Goal: Task Accomplishment & Management: Complete application form

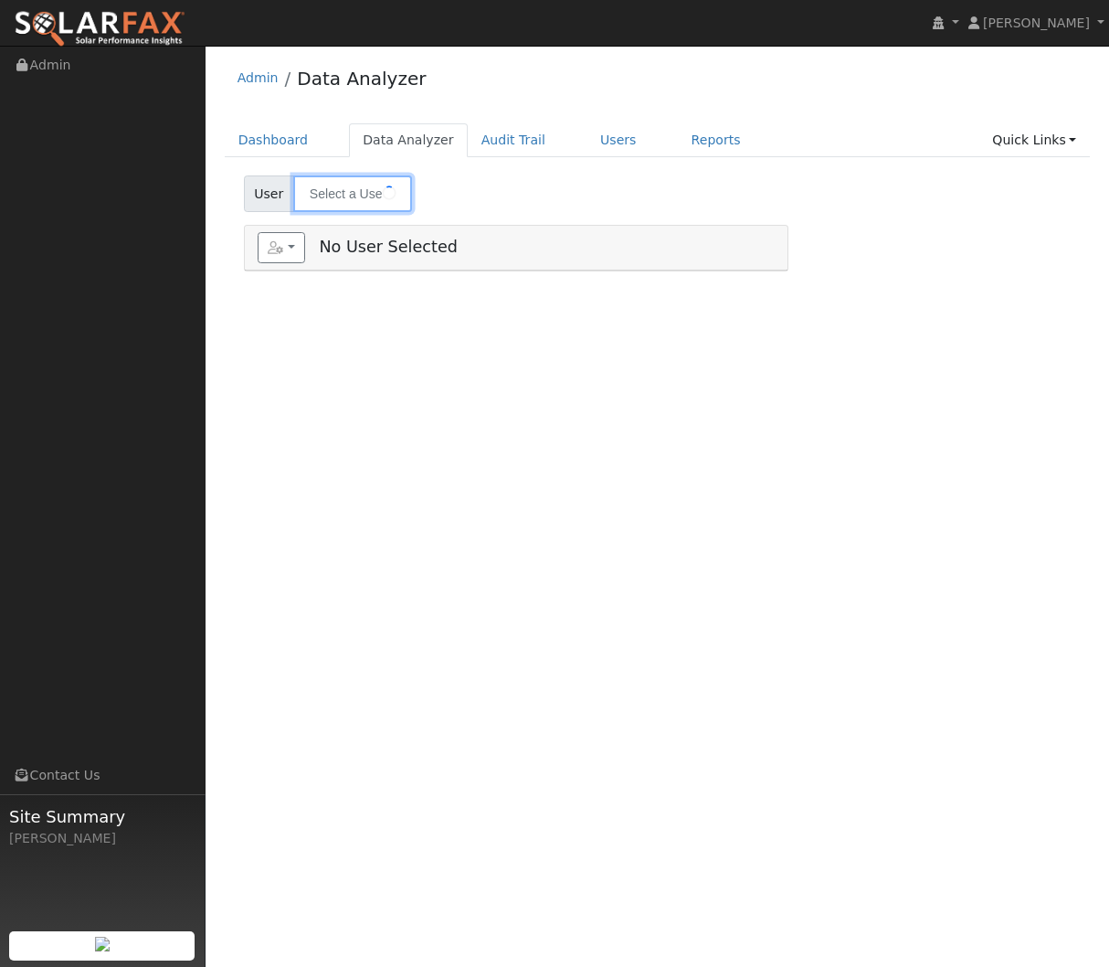
type input "[PERSON_NAME][GEOGRAPHIC_DATA]"
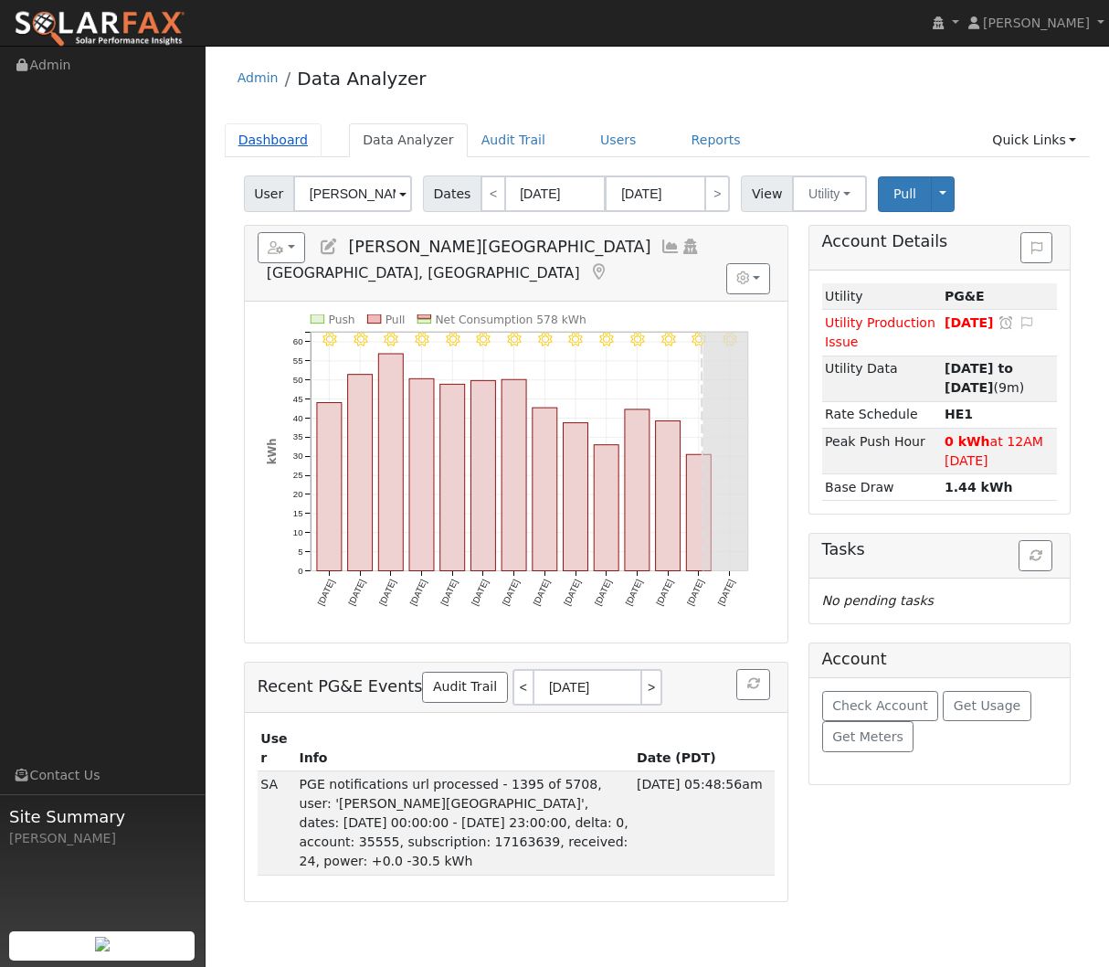
click at [280, 145] on link "Dashboard" at bounding box center [274, 140] width 98 height 34
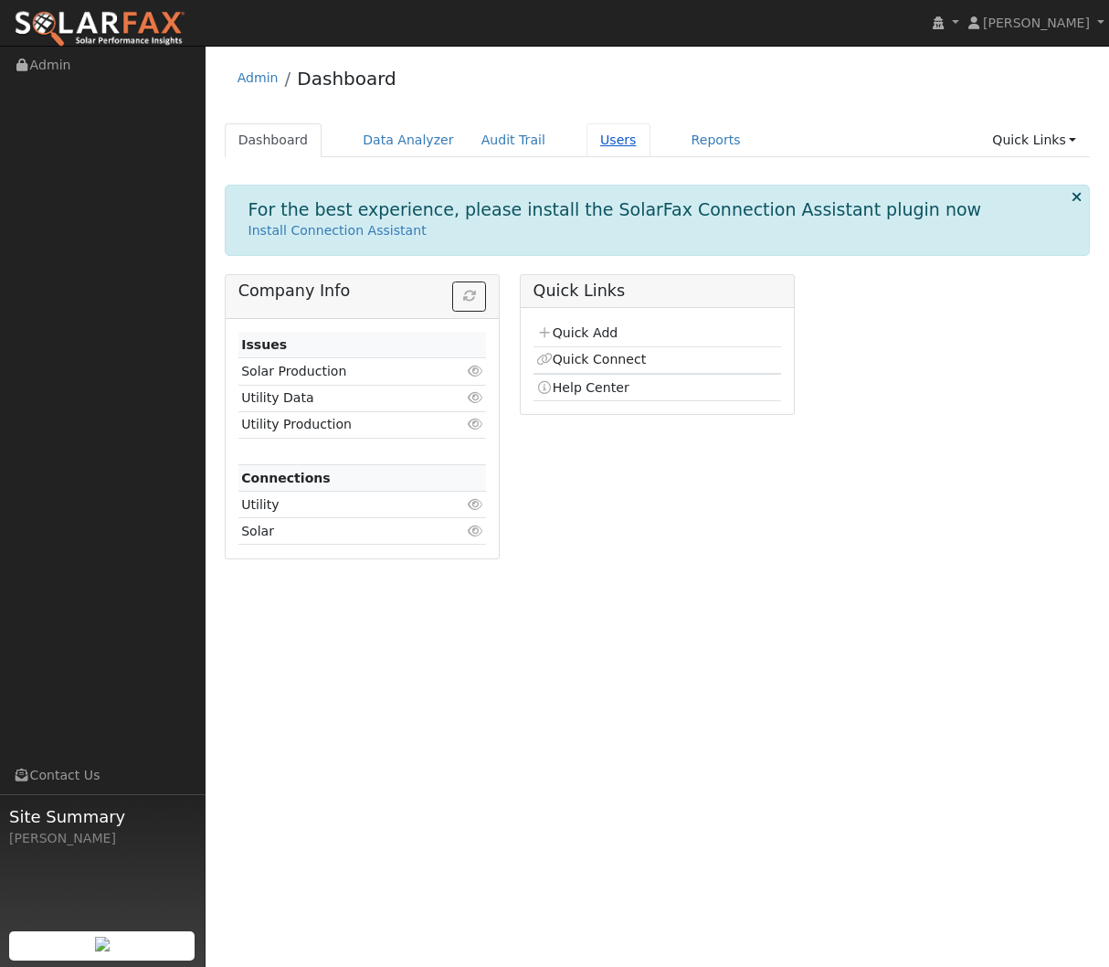
click at [611, 143] on link "Users" at bounding box center [619, 140] width 64 height 34
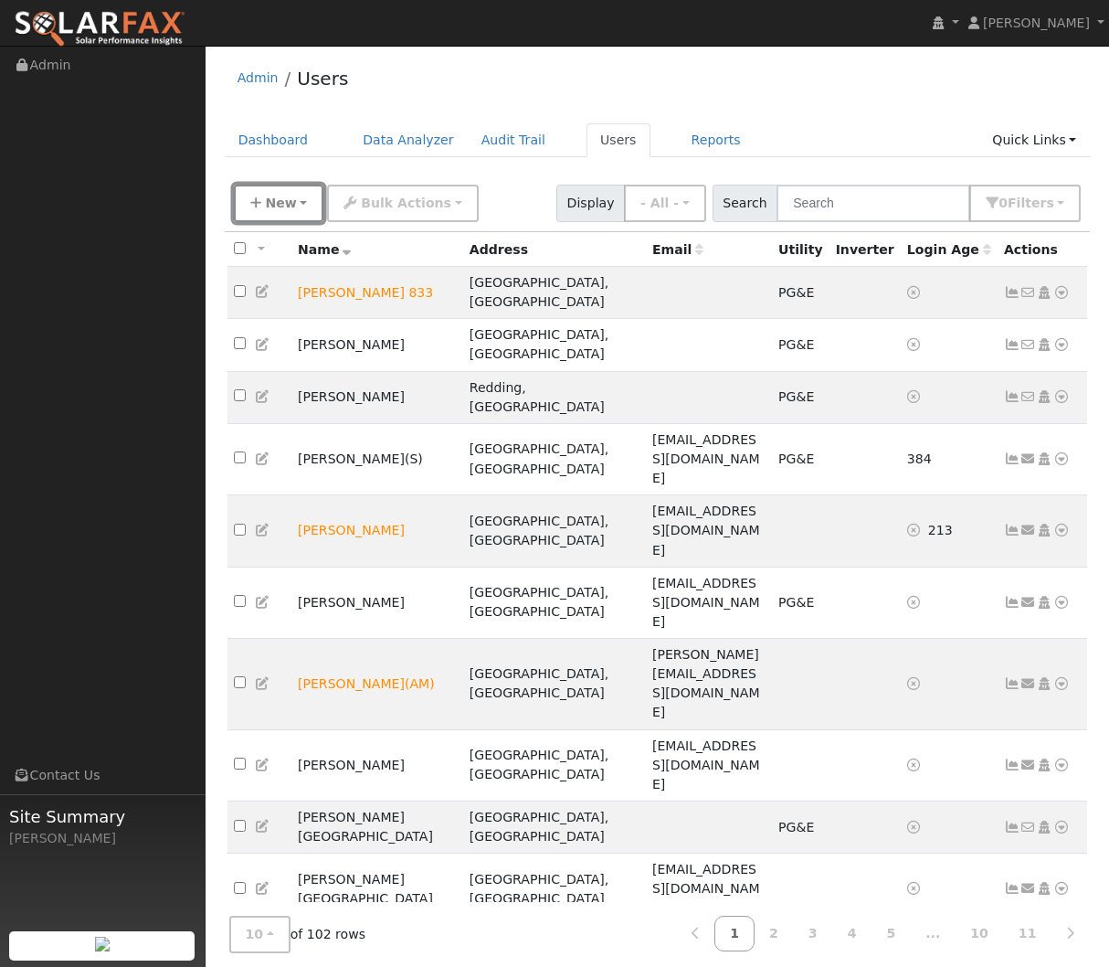
click at [280, 207] on span "New" at bounding box center [280, 203] width 31 height 15
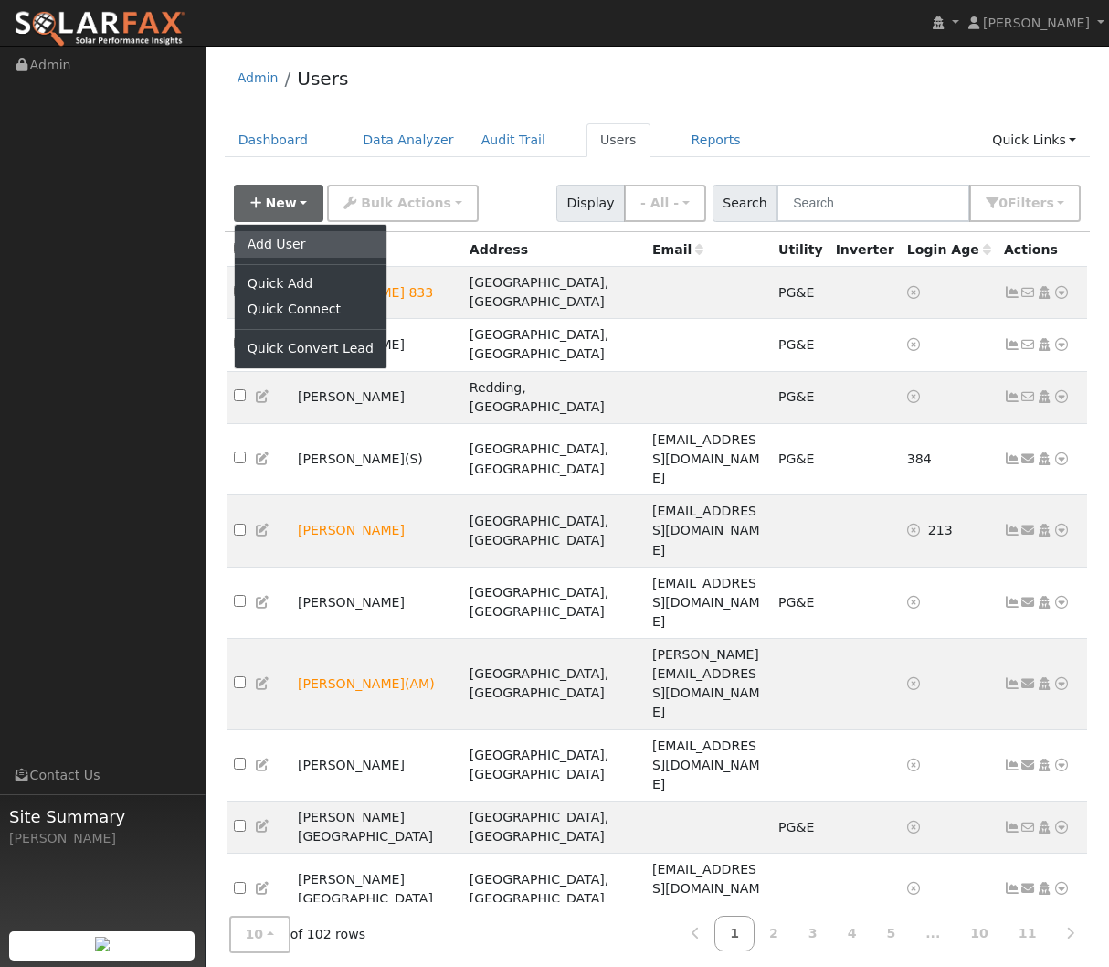
click at [312, 245] on link "Add User" at bounding box center [311, 244] width 152 height 26
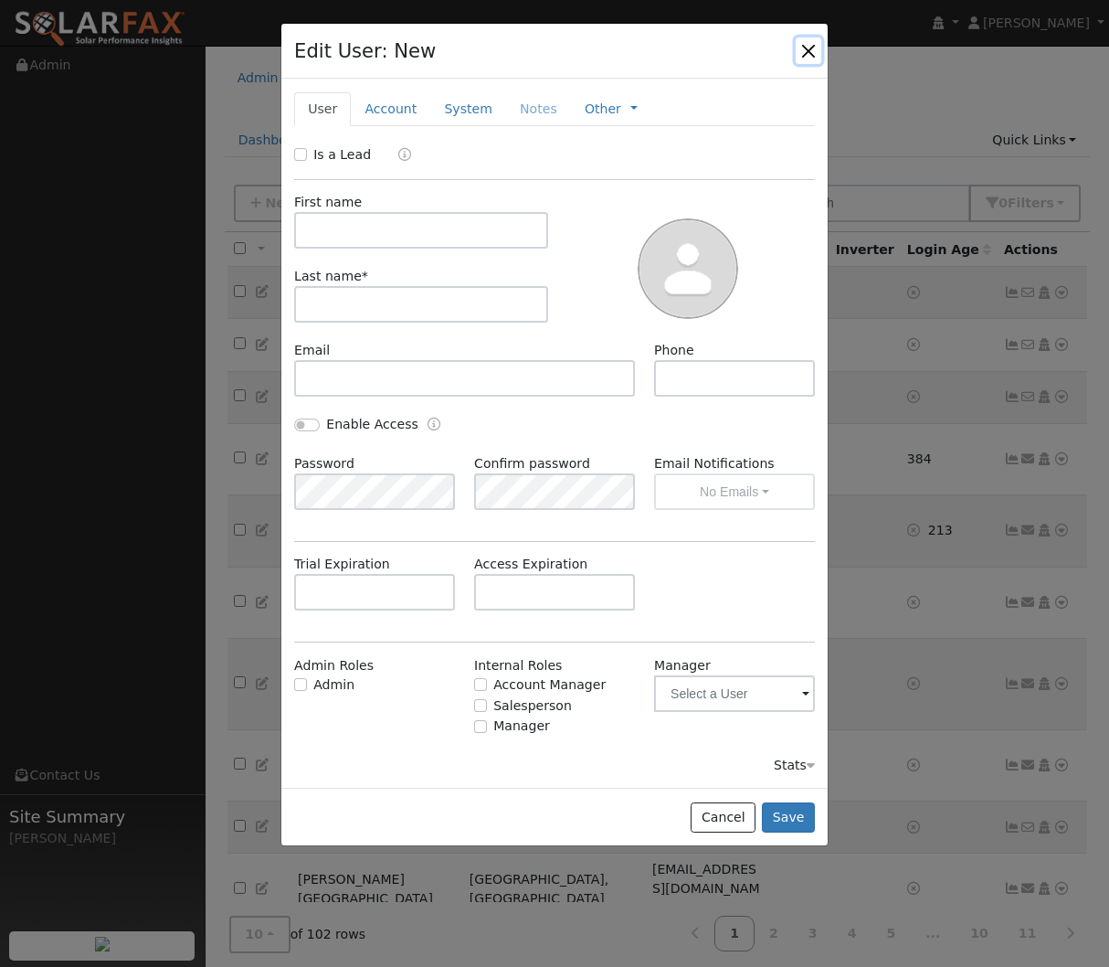
drag, startPoint x: 809, startPoint y: 50, endPoint x: 738, endPoint y: 90, distance: 81.8
click at [809, 50] on button "button" at bounding box center [809, 50] width 26 height 26
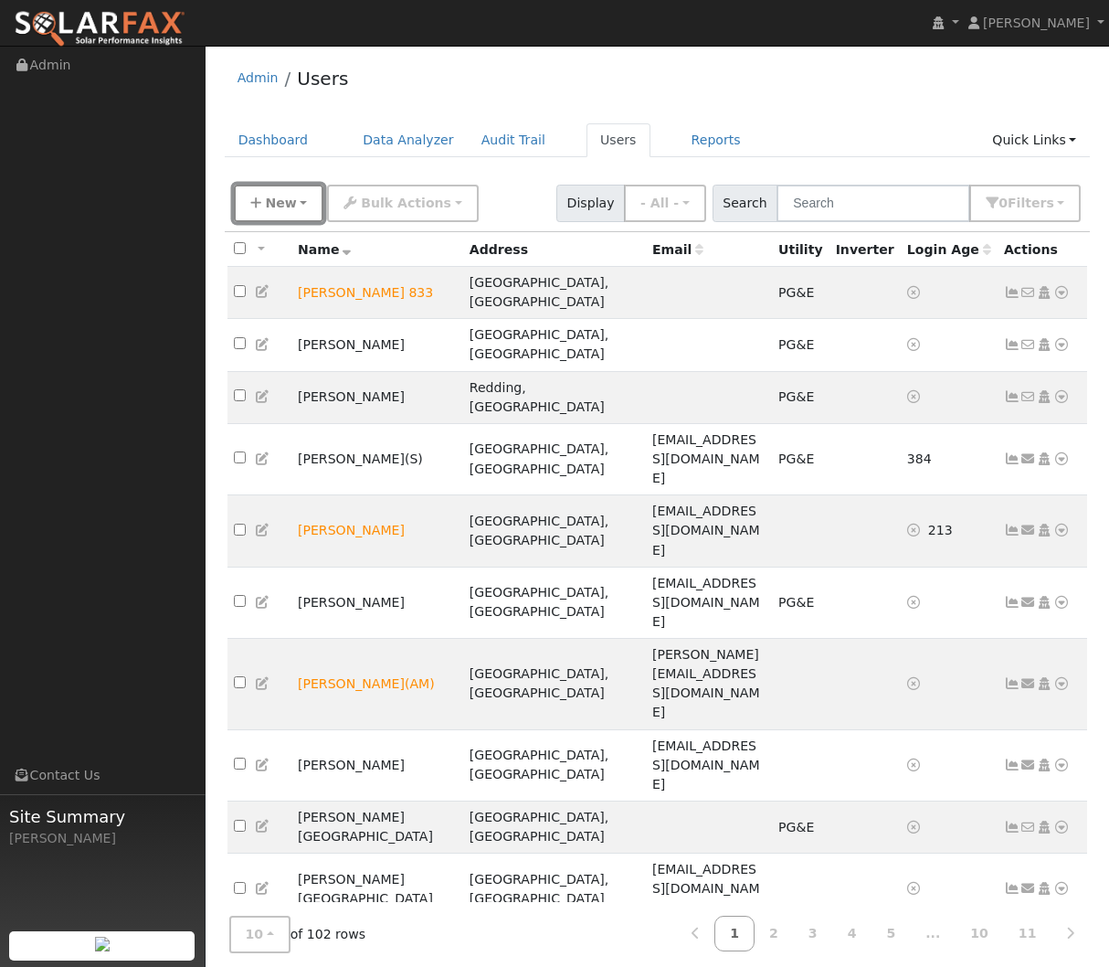
drag, startPoint x: 288, startPoint y: 215, endPoint x: 293, endPoint y: 257, distance: 42.4
click at [288, 215] on button "New" at bounding box center [279, 203] width 90 height 37
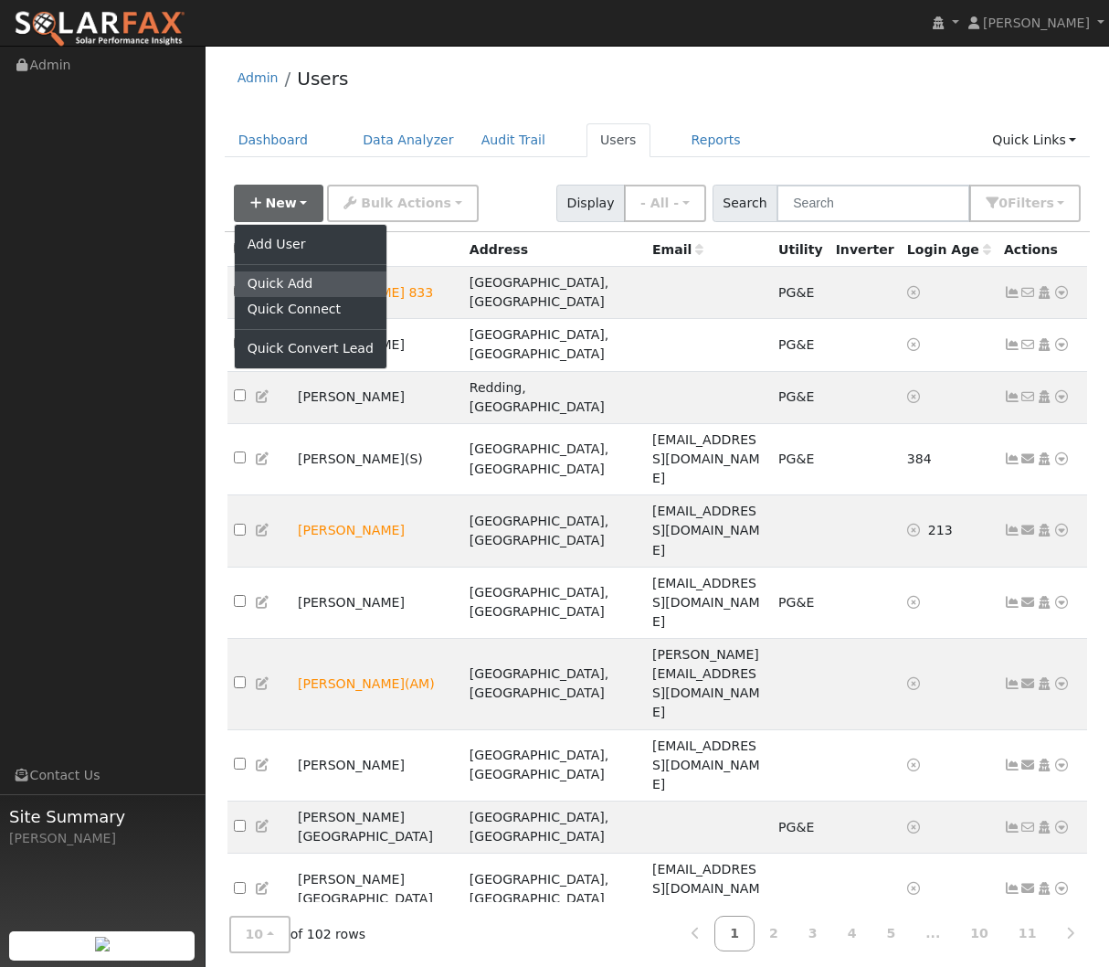
click at [351, 291] on link "Quick Add" at bounding box center [311, 284] width 152 height 26
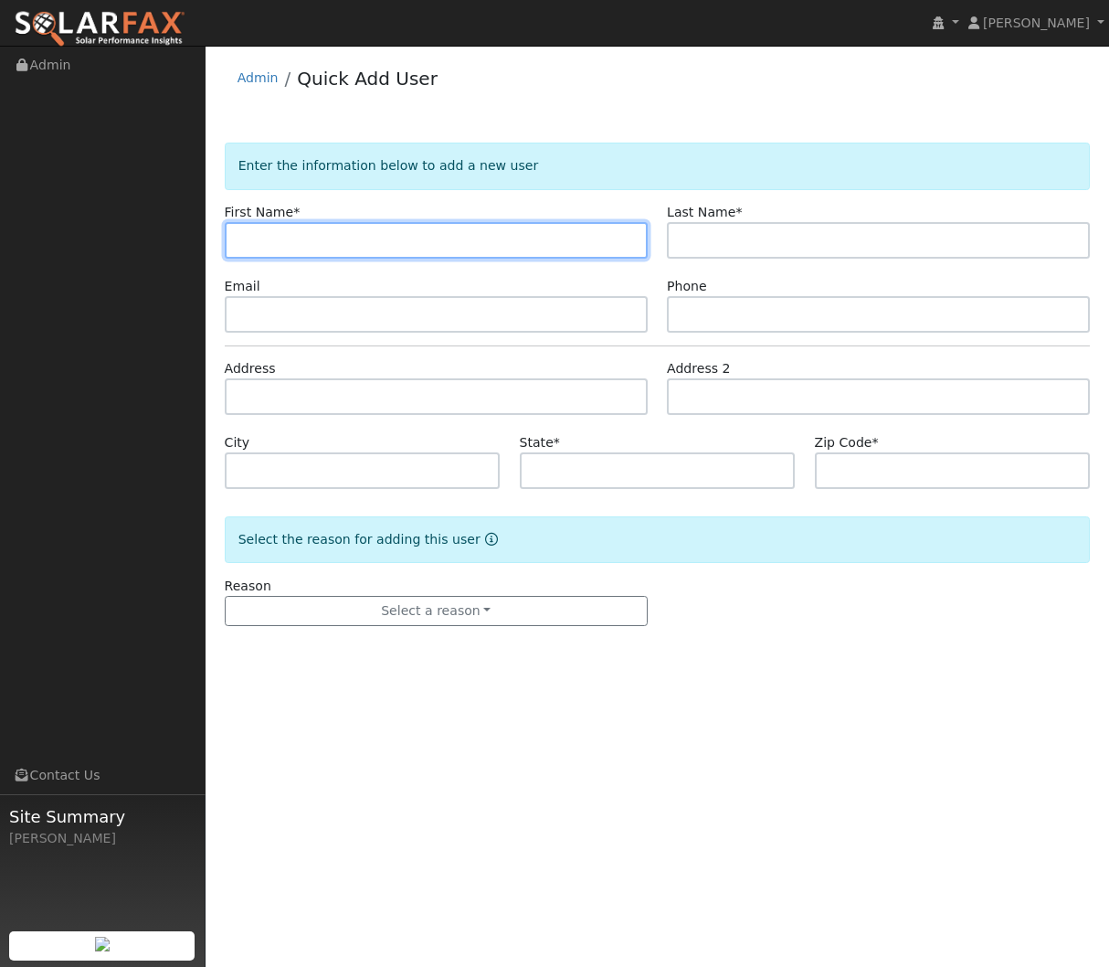
paste input "[PERSON_NAME]"
type input "[PERSON_NAME]"
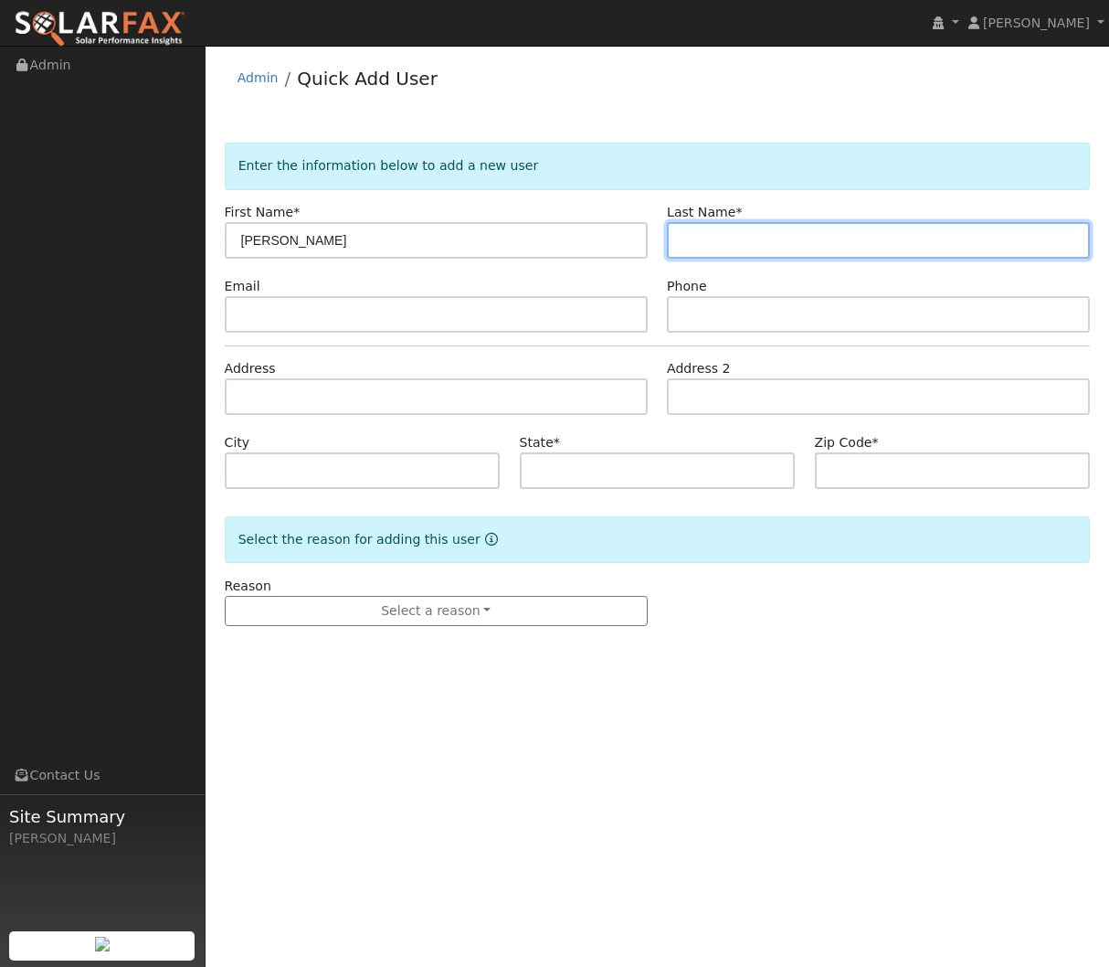
click at [740, 243] on input "text" at bounding box center [878, 240] width 423 height 37
paste input "[PERSON_NAME]"
type input "[PERSON_NAME]"
click at [534, 334] on form "Enter the information below to add a new user First Name * Brenda Last Name * M…" at bounding box center [658, 403] width 866 height 520
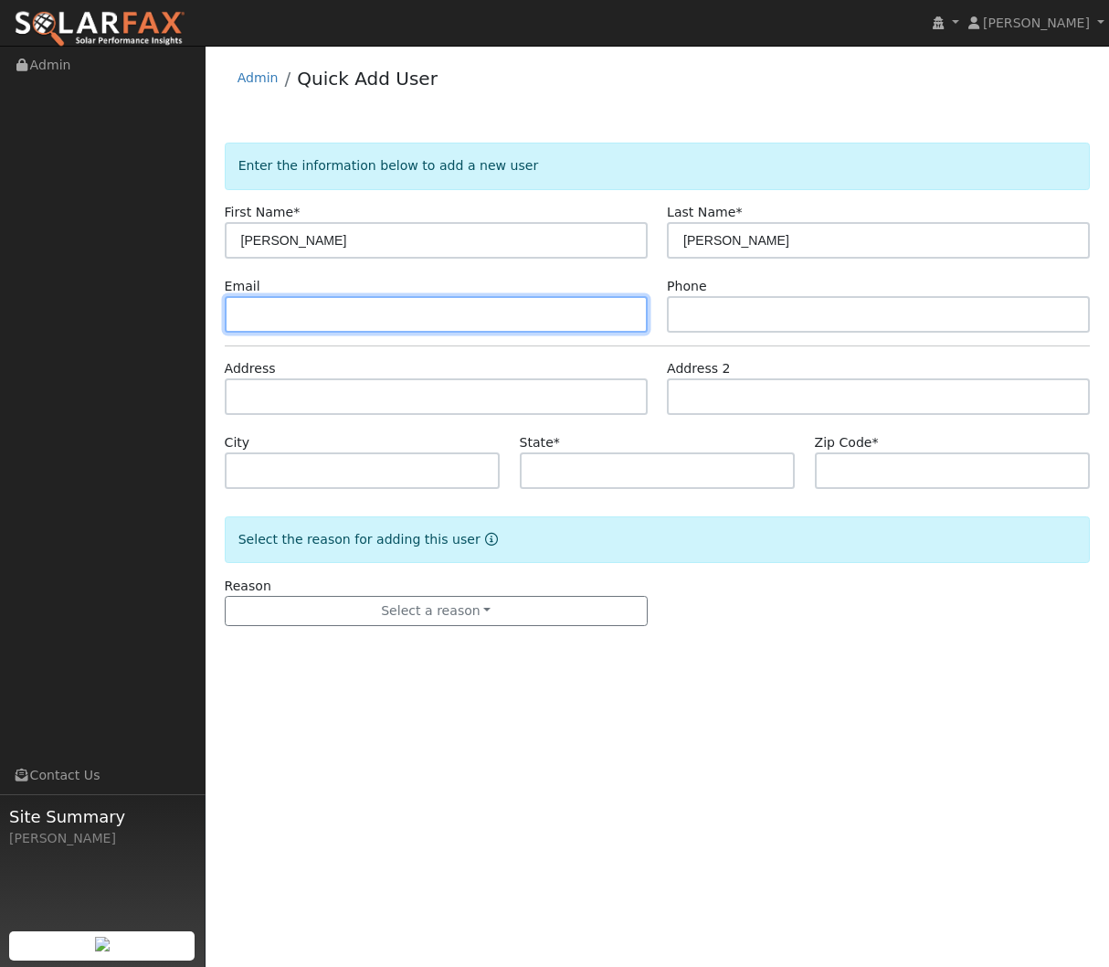
click at [535, 324] on input "text" at bounding box center [436, 314] width 423 height 37
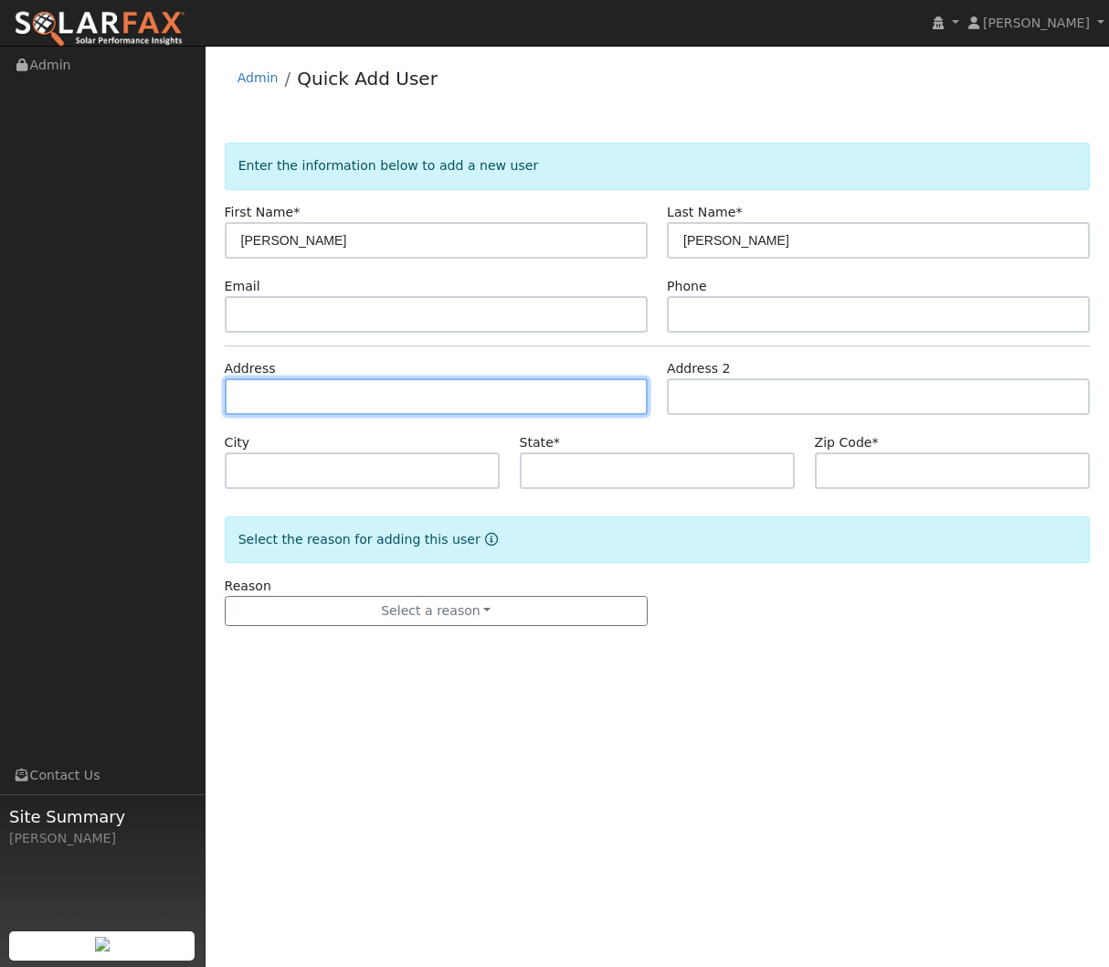
click at [501, 401] on input "text" at bounding box center [436, 396] width 423 height 37
paste input "1240 Southpoint DR"
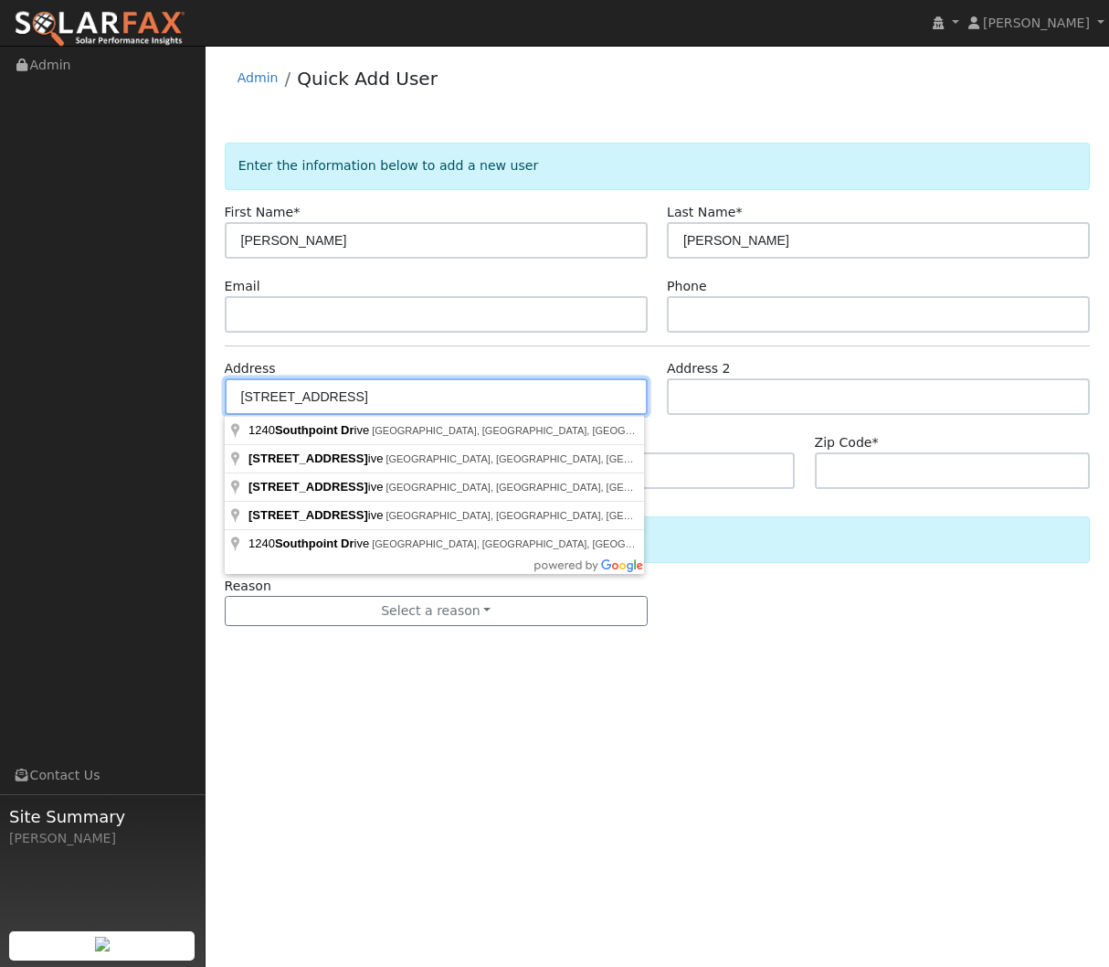
click at [339, 395] on input "1240 Southpoint DR" at bounding box center [436, 396] width 423 height 37
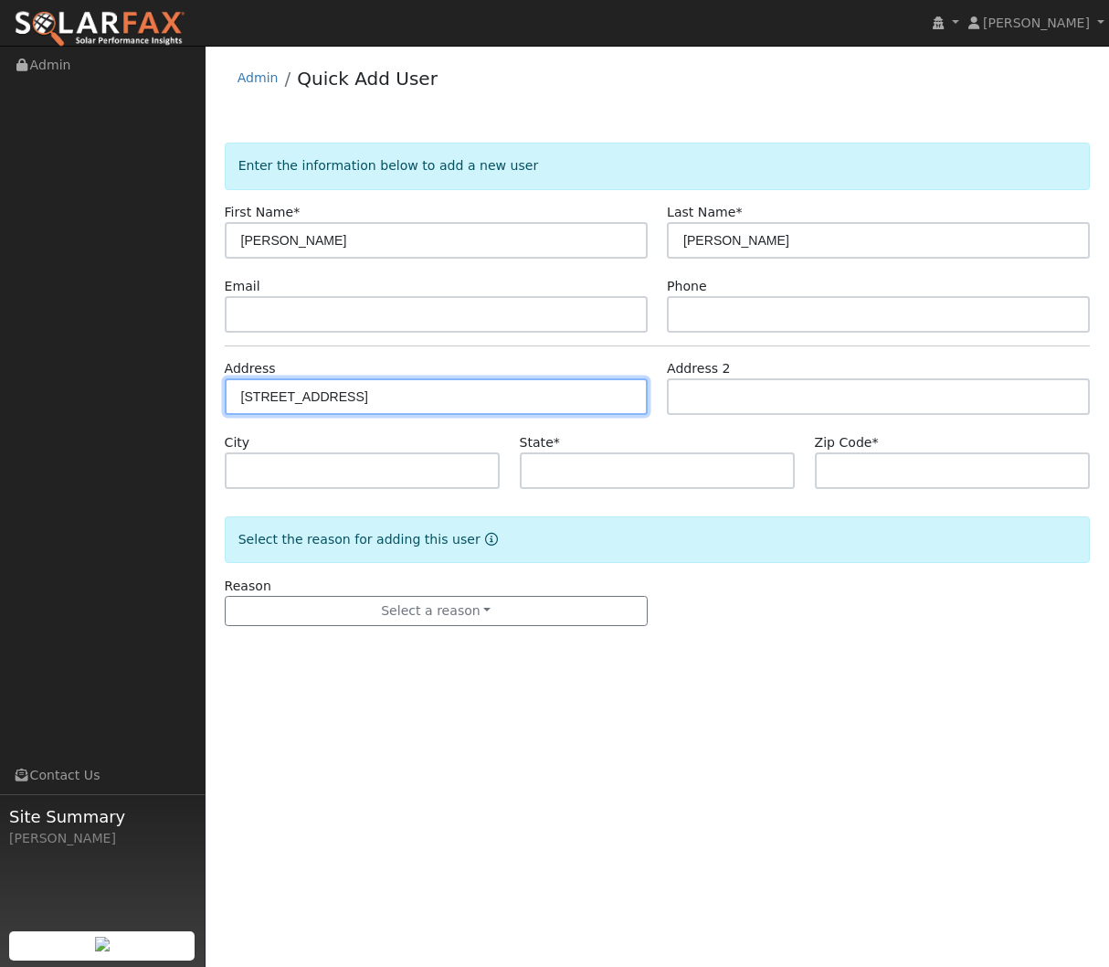
type input "1240 Southpointe Drive"
type input "Red Bluff"
type input "CA"
type input "96080"
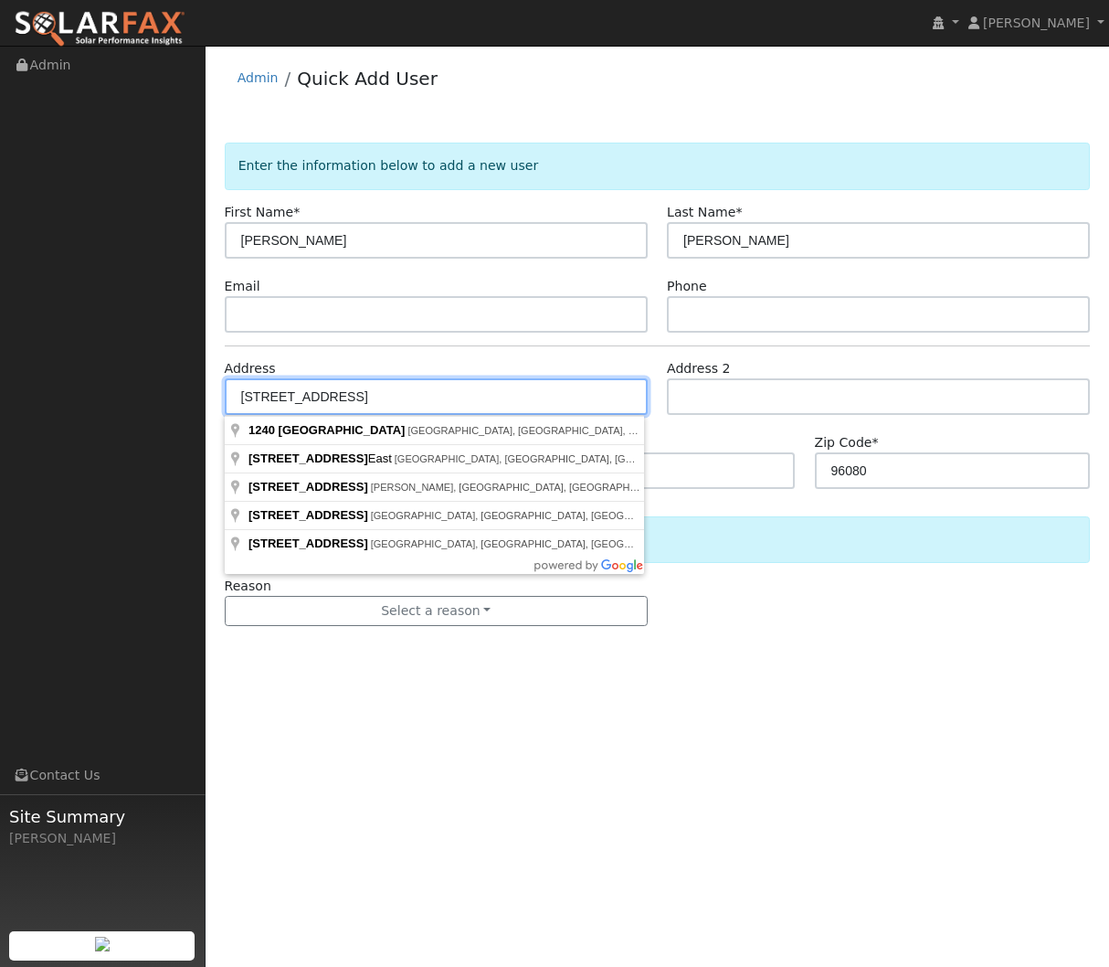
type input "1240 Southpointe Drive"
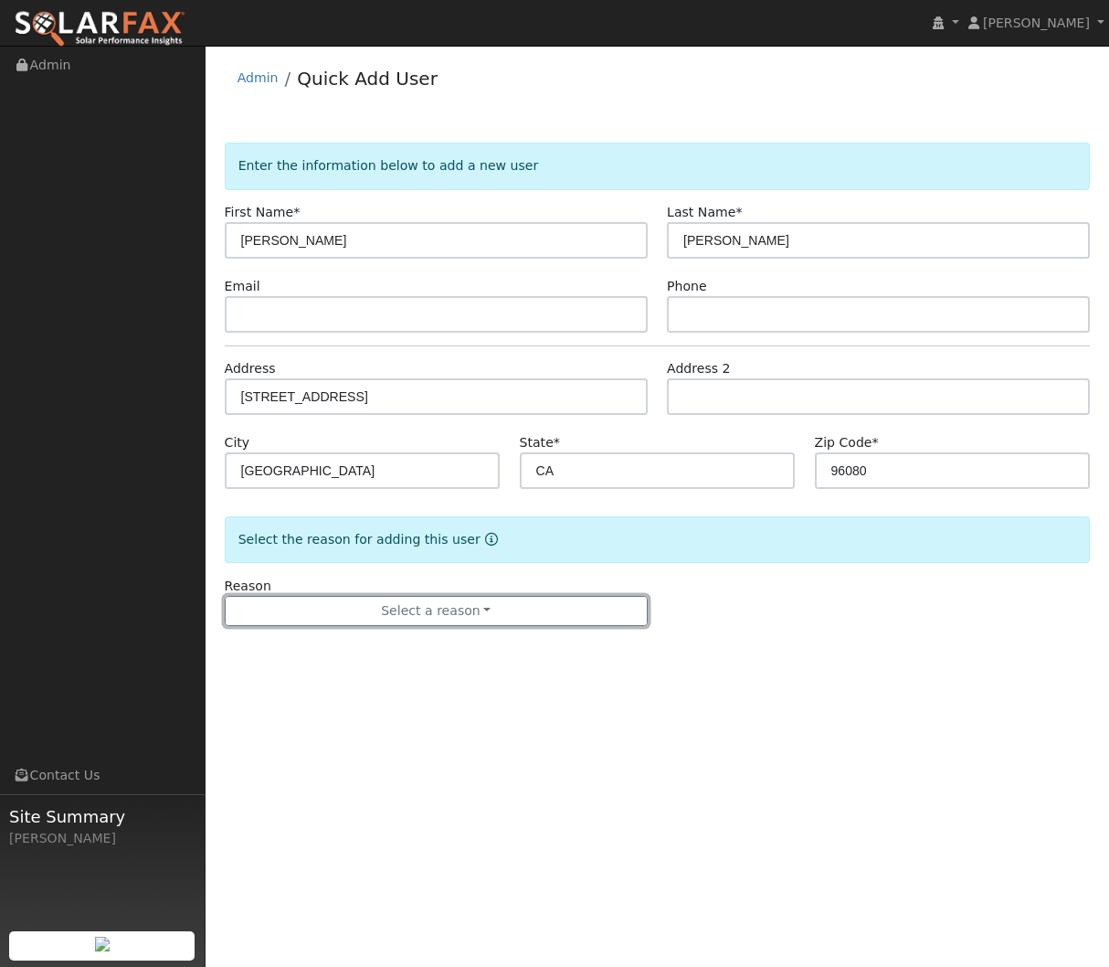
drag, startPoint x: 508, startPoint y: 615, endPoint x: 509, endPoint y: 627, distance: 11.9
click at [508, 616] on button "Select a reason" at bounding box center [436, 611] width 423 height 31
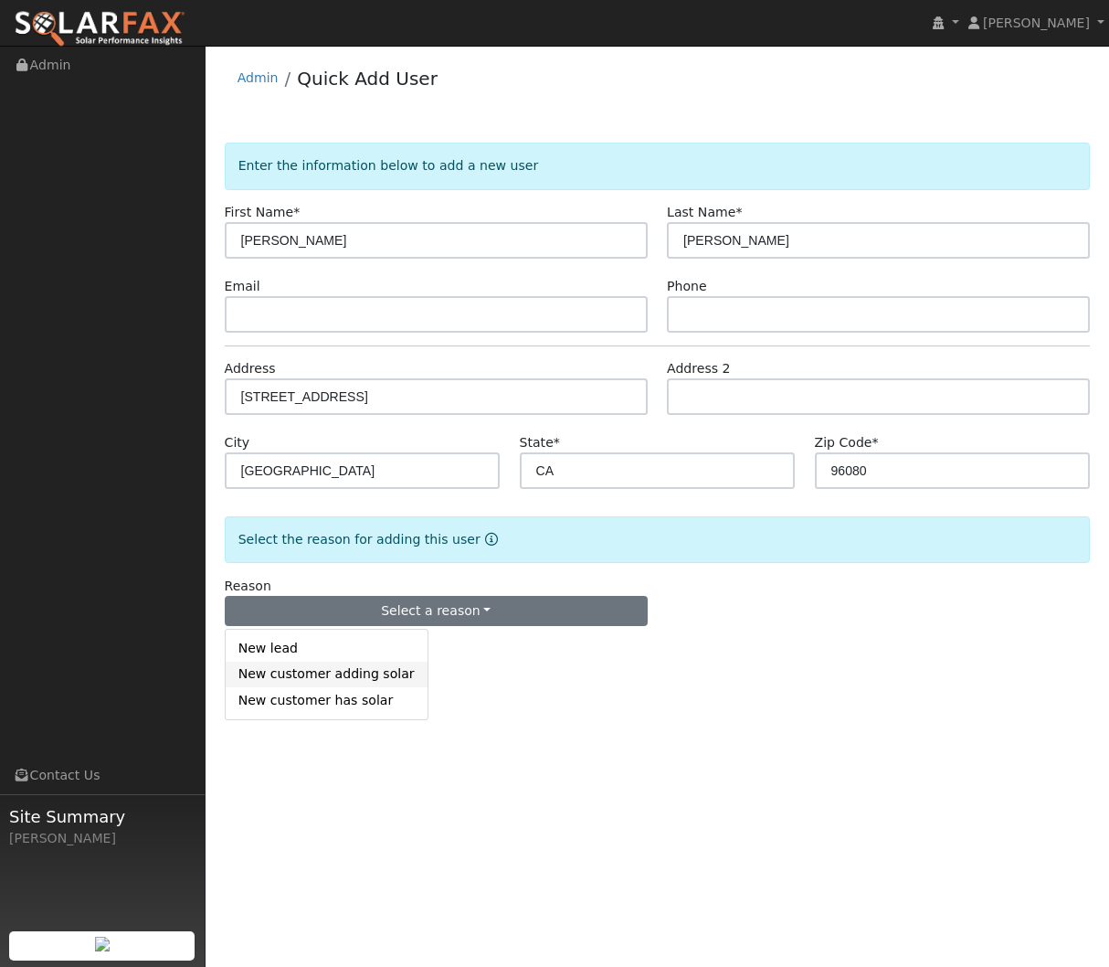
click at [383, 677] on link "New customer adding solar" at bounding box center [327, 675] width 202 height 26
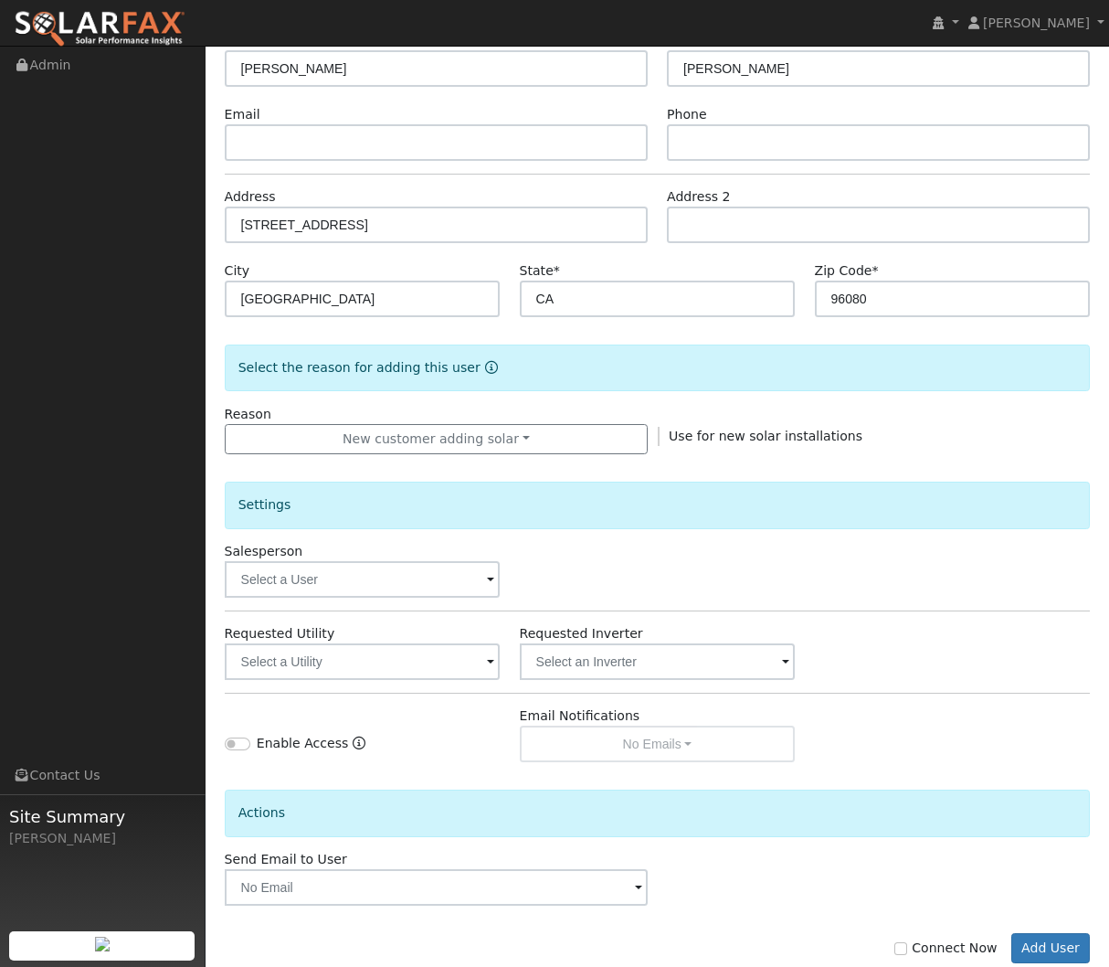
scroll to position [214, 0]
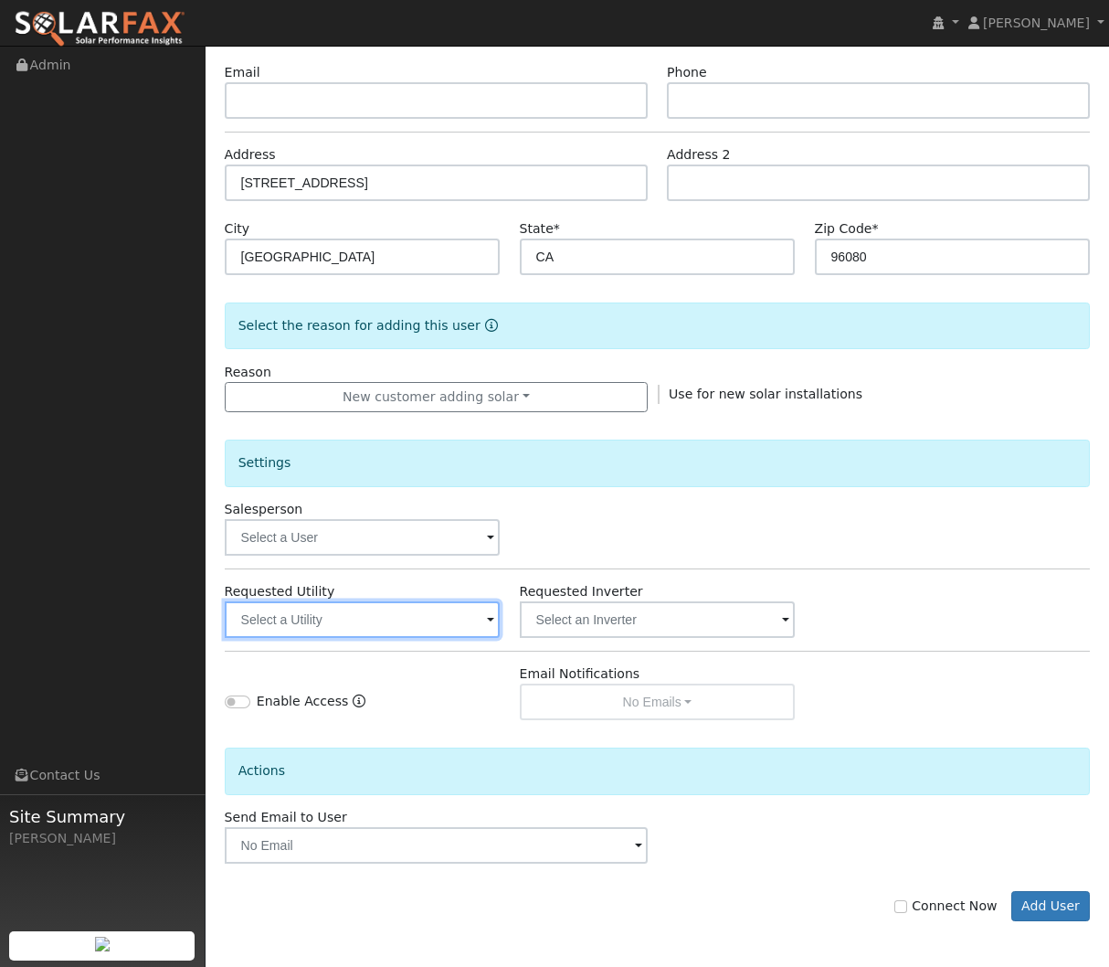
click at [441, 618] on input "text" at bounding box center [363, 619] width 276 height 37
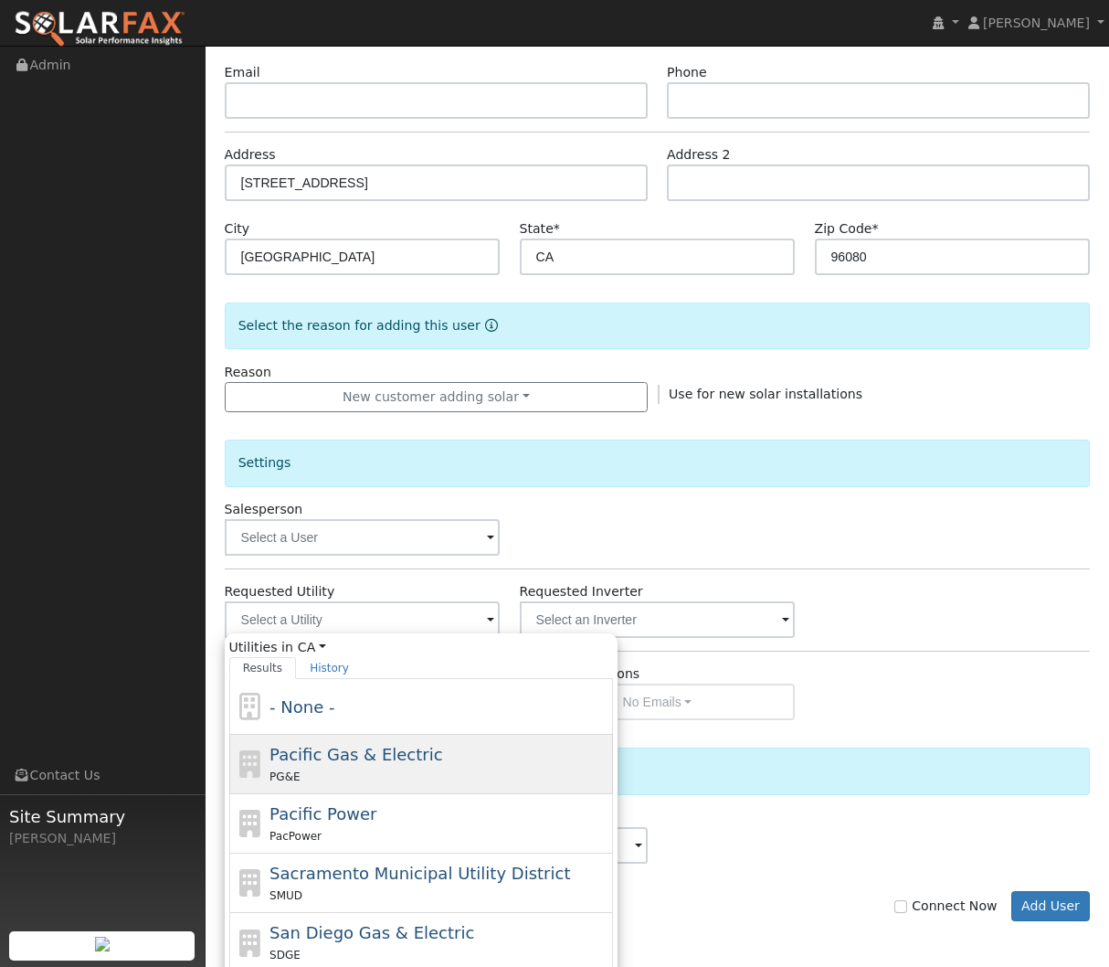
click at [473, 759] on div "Pacific Gas & Electric PG&E" at bounding box center [439, 764] width 339 height 44
type input "Pacific Gas & Electric"
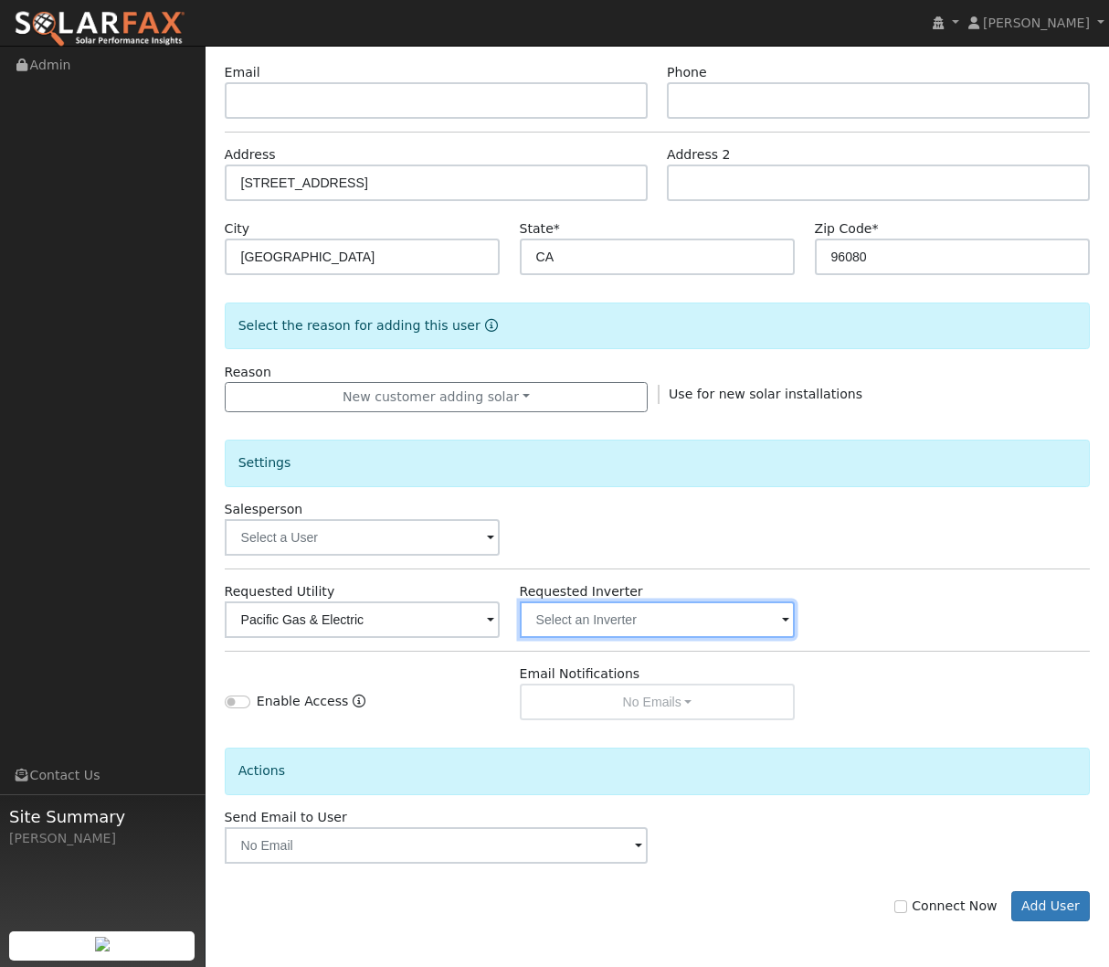
click at [501, 630] on input "text" at bounding box center [363, 619] width 276 height 37
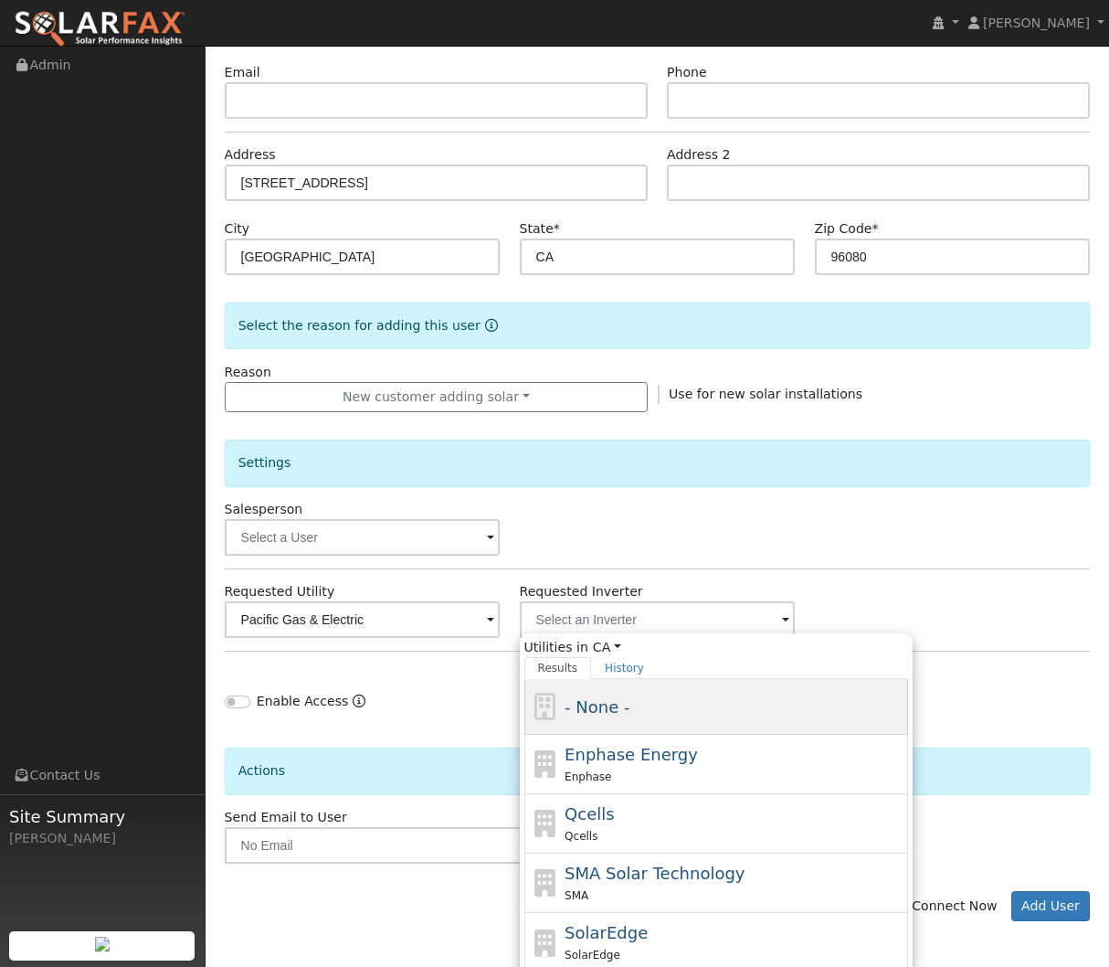
click at [749, 706] on div "- None -" at bounding box center [734, 707] width 339 height 25
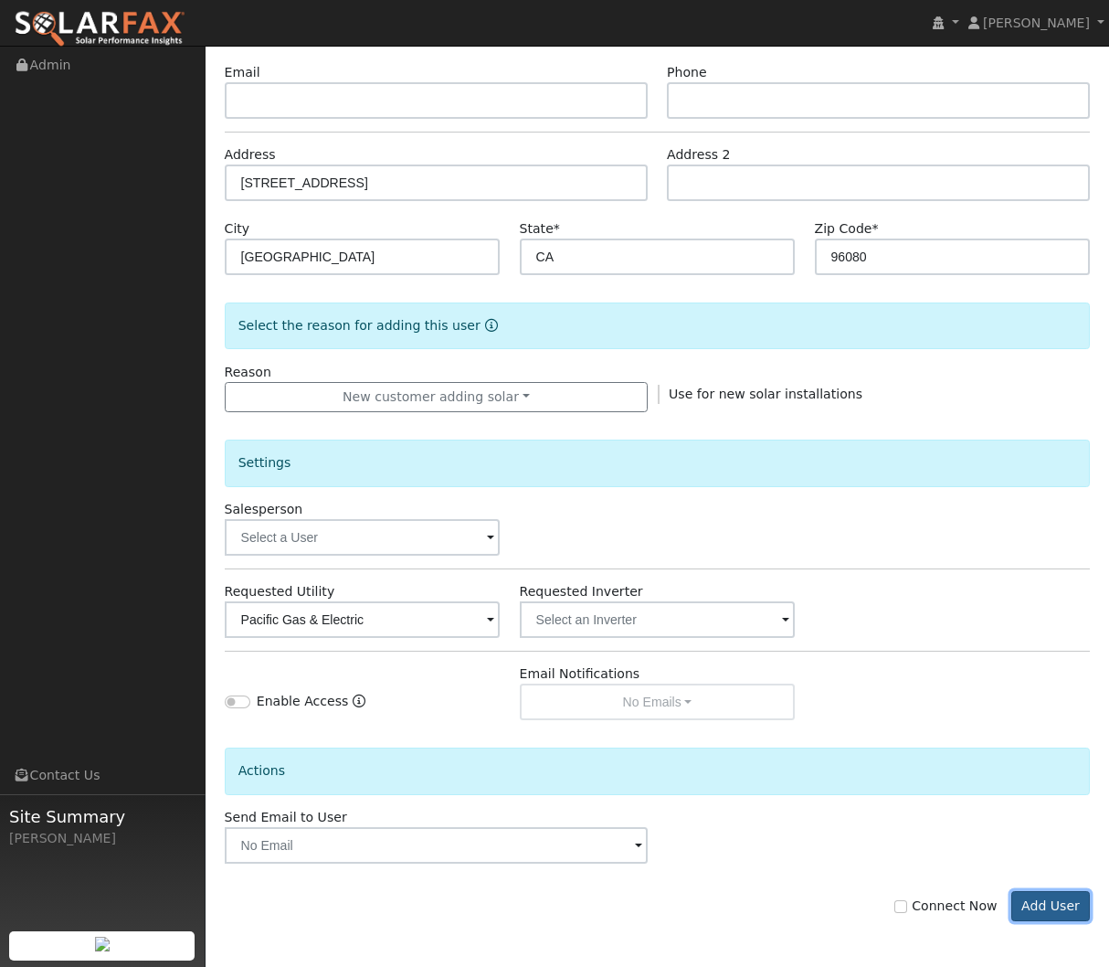
click at [1044, 913] on button "Add User" at bounding box center [1052, 906] width 80 height 31
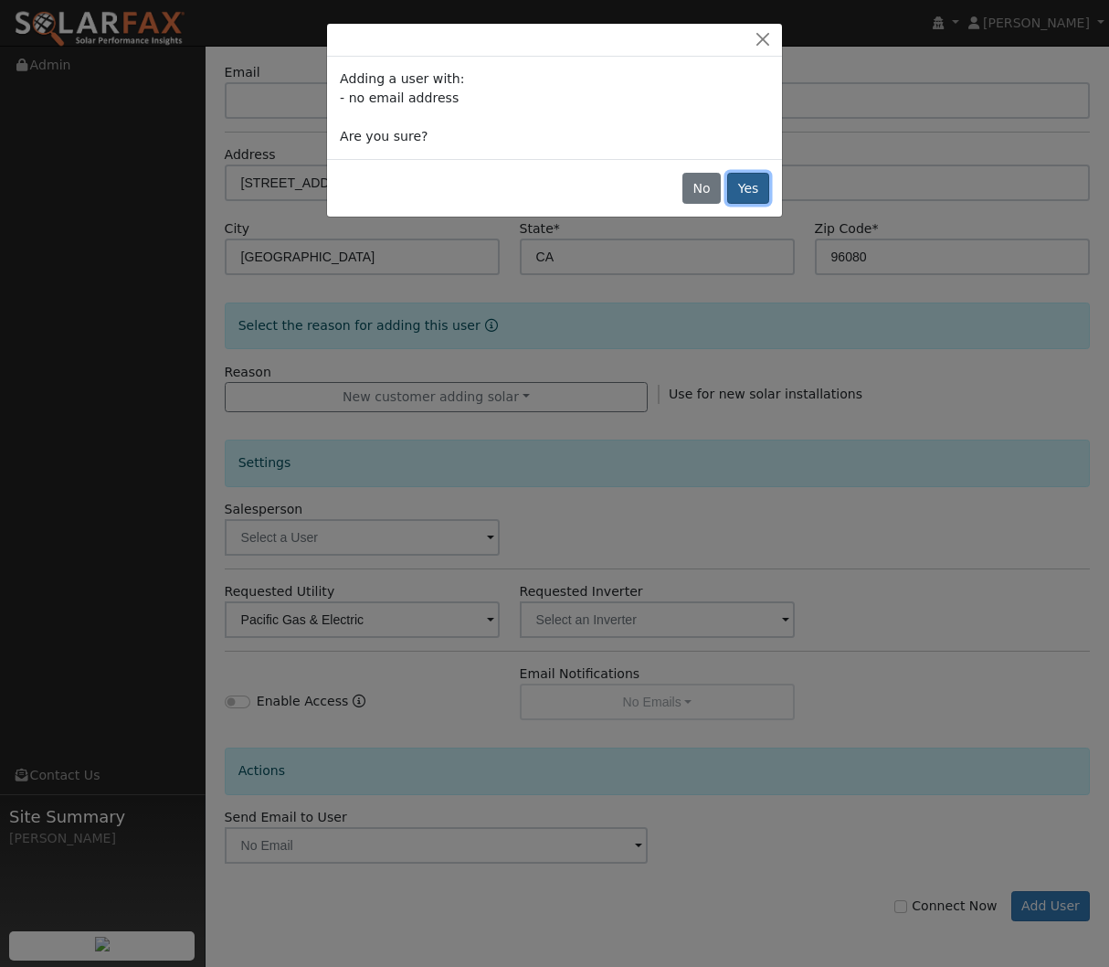
click at [750, 202] on button "Yes" at bounding box center [748, 188] width 42 height 31
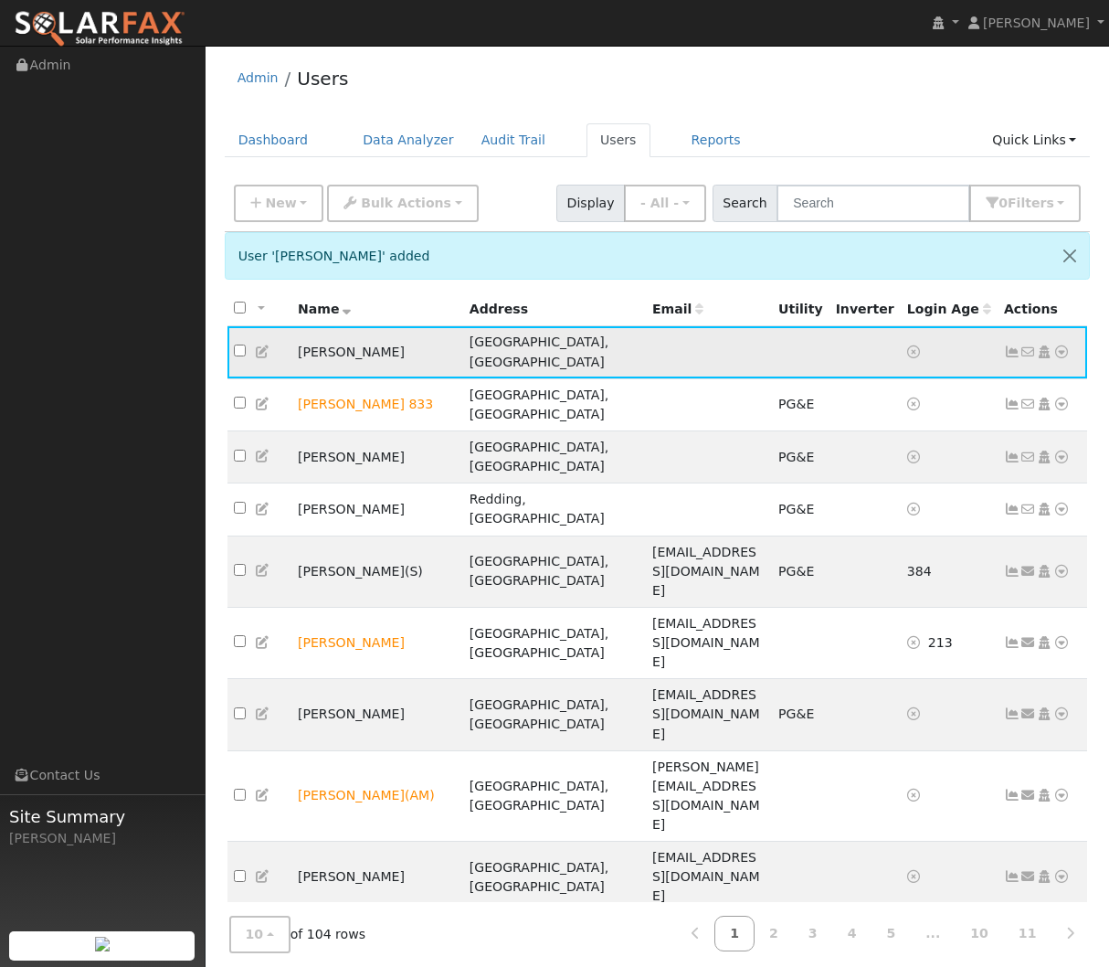
click at [1058, 345] on icon at bounding box center [1062, 351] width 16 height 13
click at [872, 484] on link "Utility" at bounding box center [872, 491] width 127 height 26
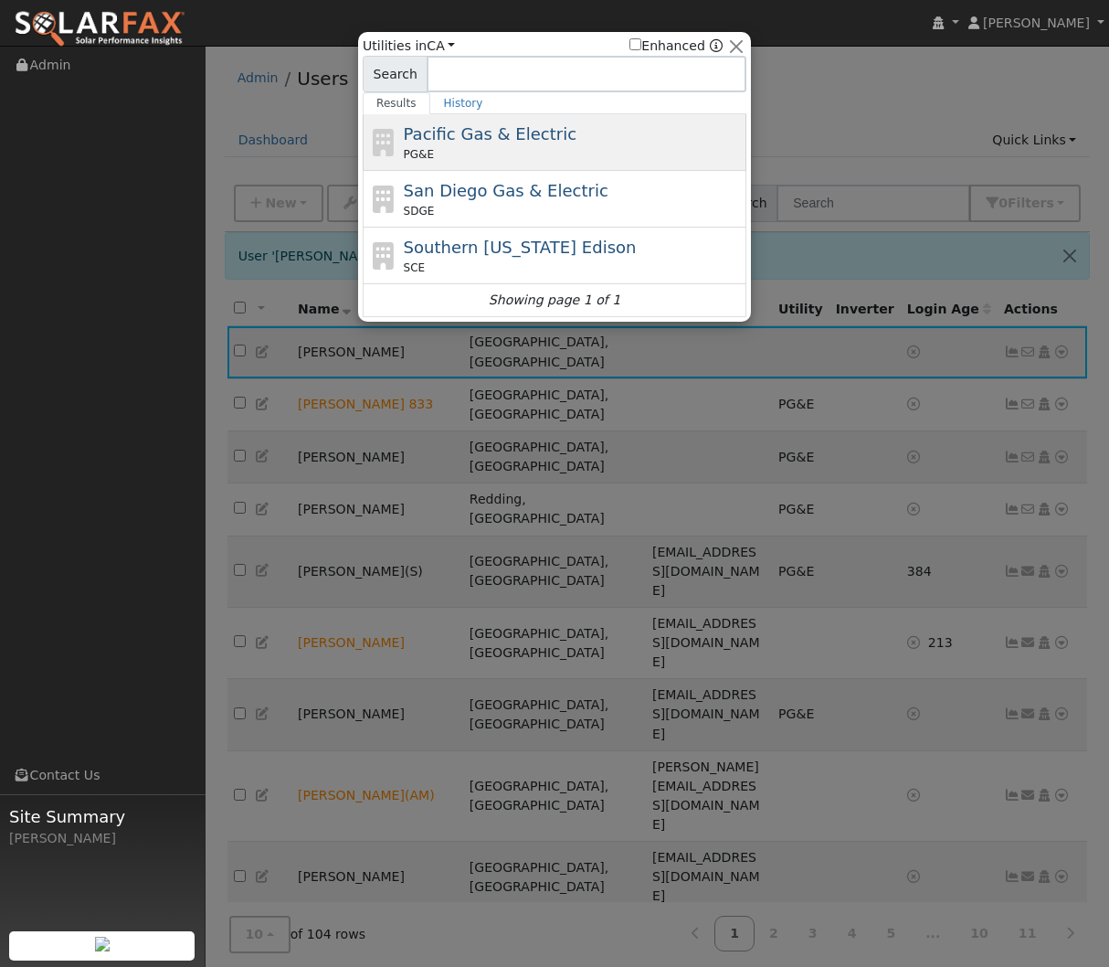
click at [504, 135] on span "Pacific Gas & Electric" at bounding box center [490, 133] width 173 height 19
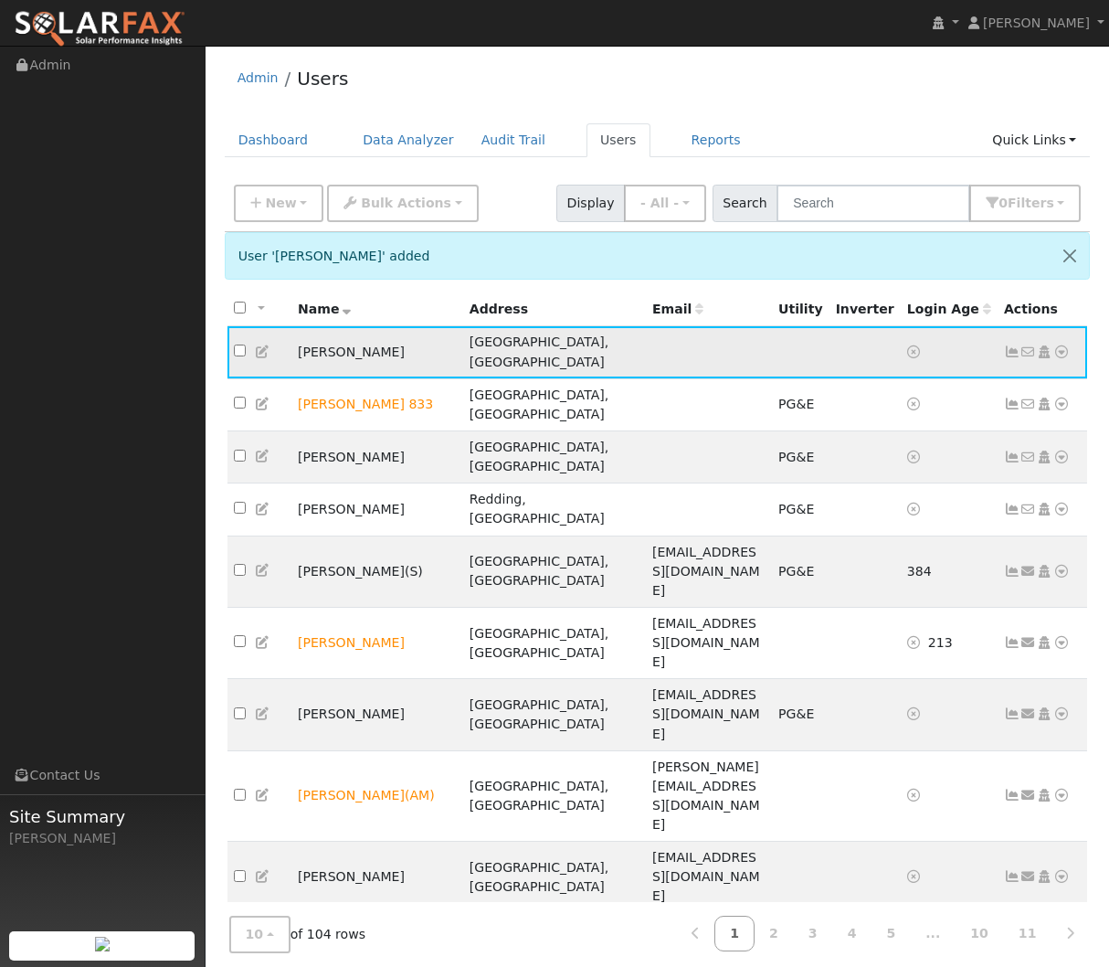
drag, startPoint x: 1061, startPoint y: 343, endPoint x: 1055, endPoint y: 356, distance: 15.1
click at [1061, 345] on icon at bounding box center [1062, 351] width 16 height 13
click at [880, 486] on link "Utility" at bounding box center [872, 491] width 127 height 26
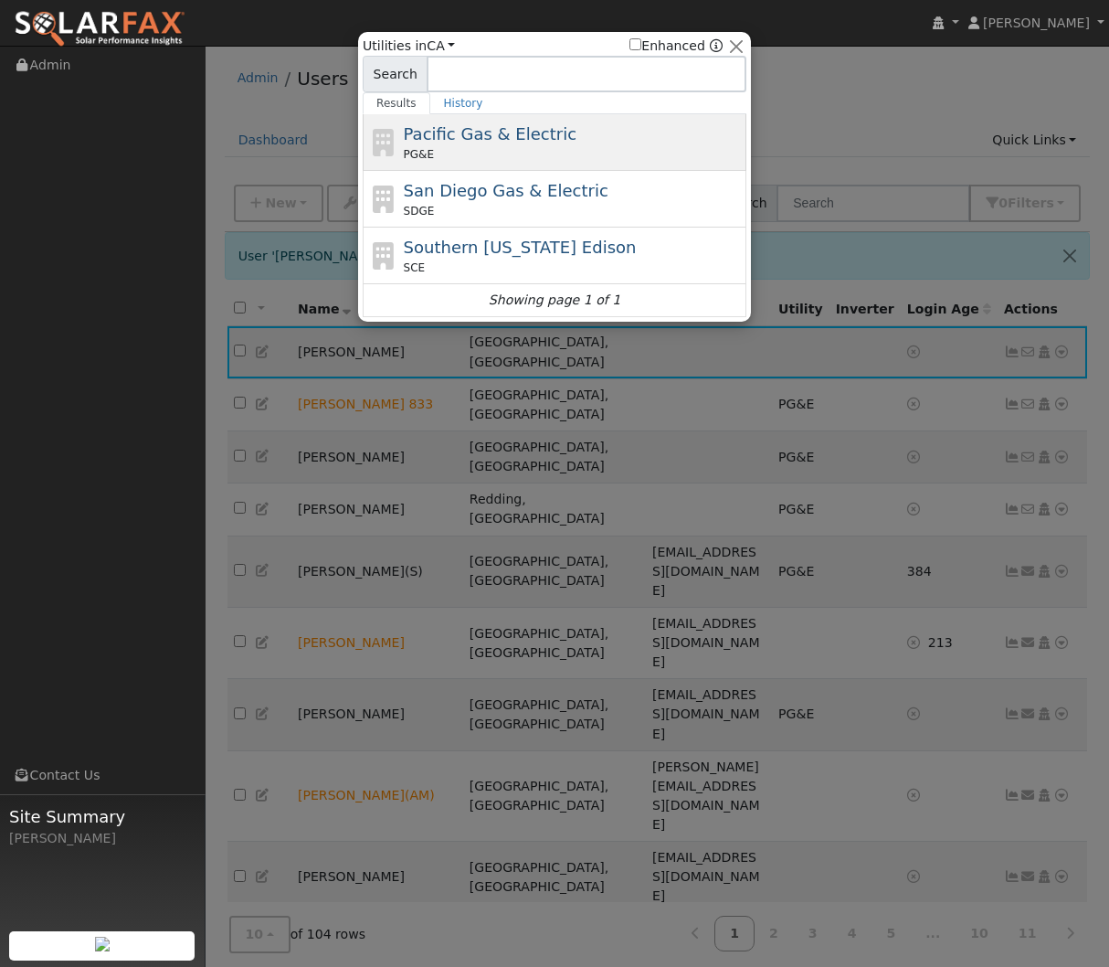
click at [502, 136] on span "Pacific Gas & Electric" at bounding box center [490, 133] width 173 height 19
